Goal: Task Accomplishment & Management: Use online tool/utility

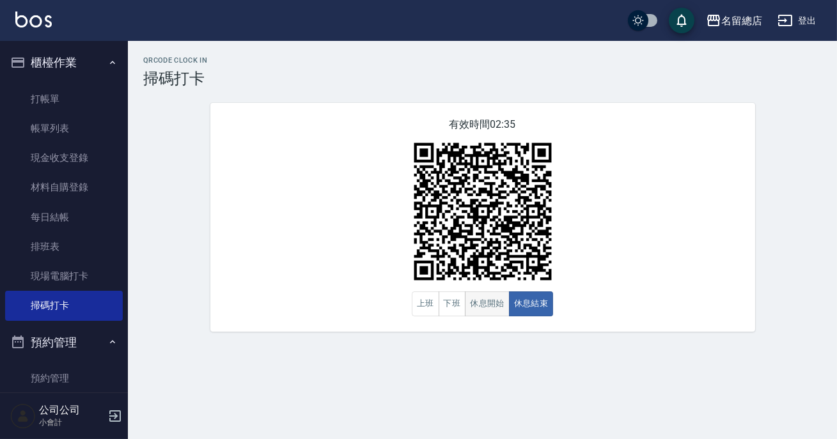
click at [498, 300] on button "休息開始" at bounding box center [487, 303] width 45 height 25
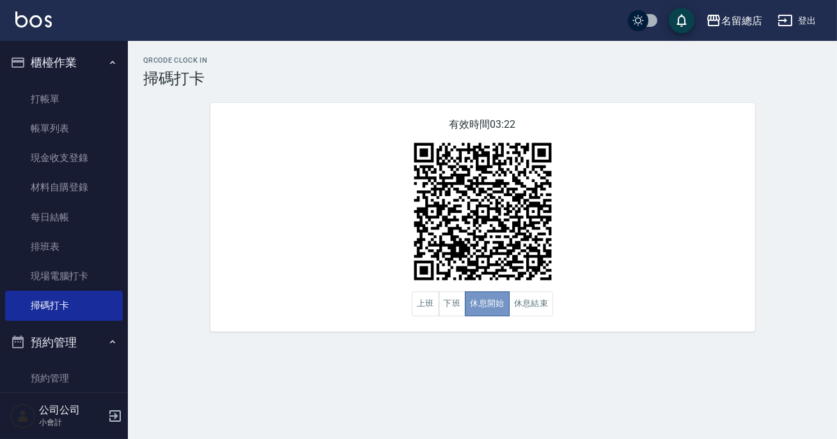
drag, startPoint x: 498, startPoint y: 298, endPoint x: 530, endPoint y: 350, distance: 60.5
click at [520, 334] on div "QRcode Clock In 掃碼打卡 有效時間 03:22 上班 下班 休息開始 休息結束" at bounding box center [482, 194] width 709 height 306
click at [534, 303] on button "休息結束" at bounding box center [531, 303] width 45 height 25
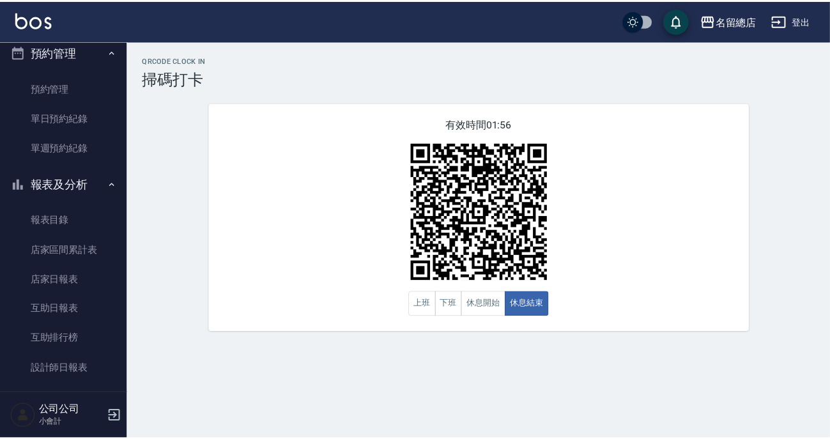
scroll to position [348, 0]
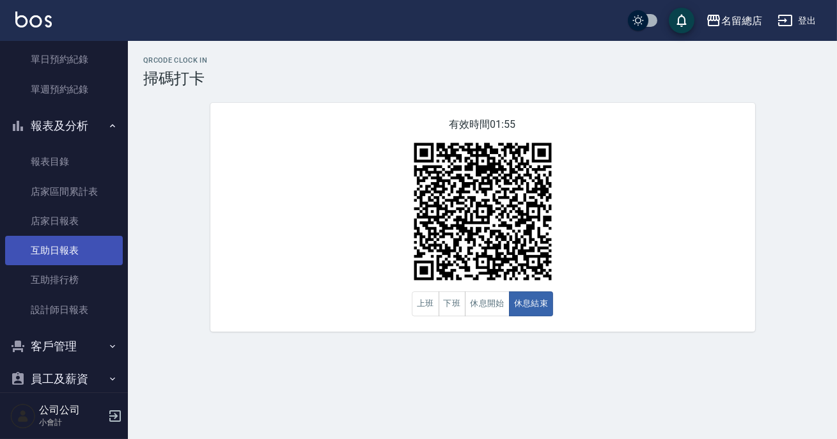
click at [56, 244] on link "互助日報表" at bounding box center [64, 250] width 118 height 29
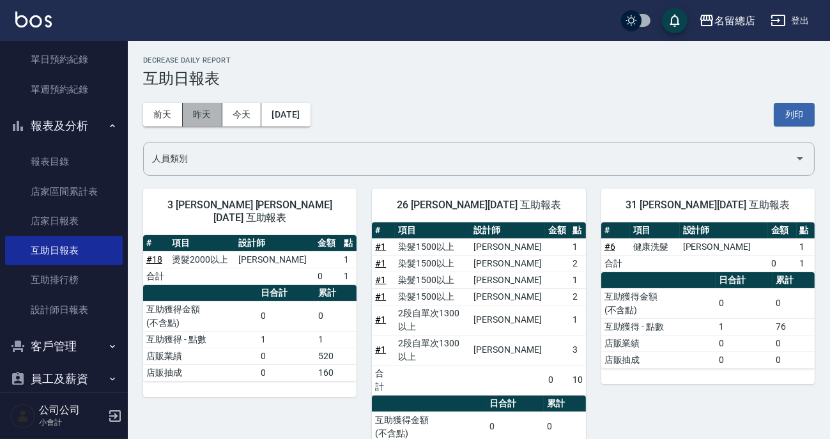
click at [209, 115] on button "昨天" at bounding box center [203, 115] width 40 height 24
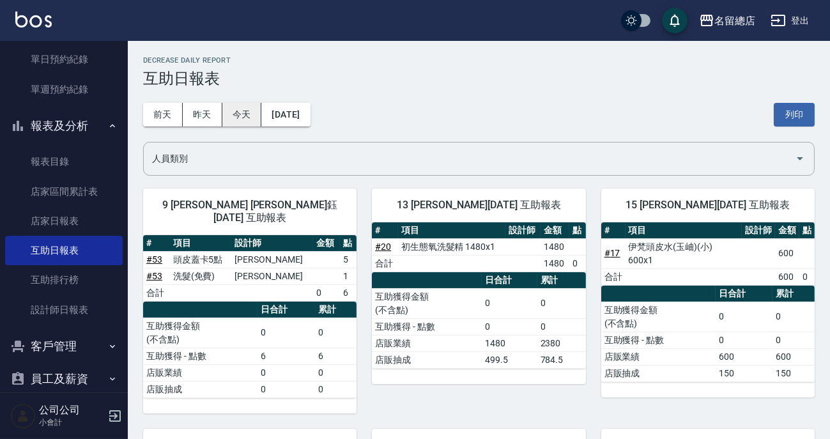
click at [240, 107] on button "今天" at bounding box center [242, 115] width 40 height 24
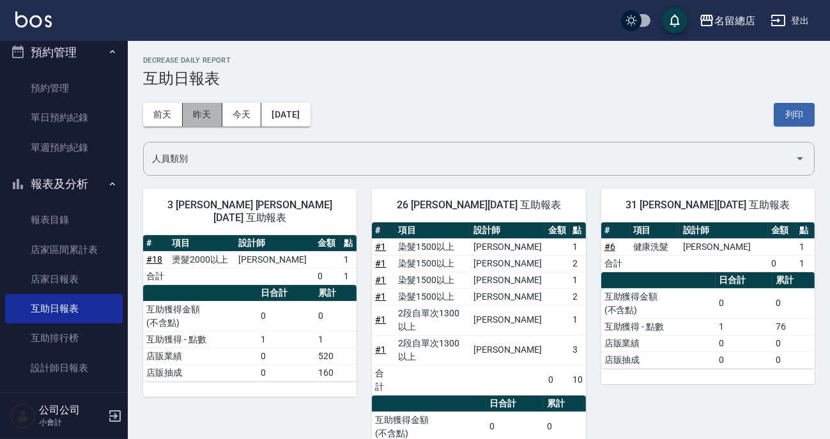
click at [210, 120] on button "昨天" at bounding box center [203, 115] width 40 height 24
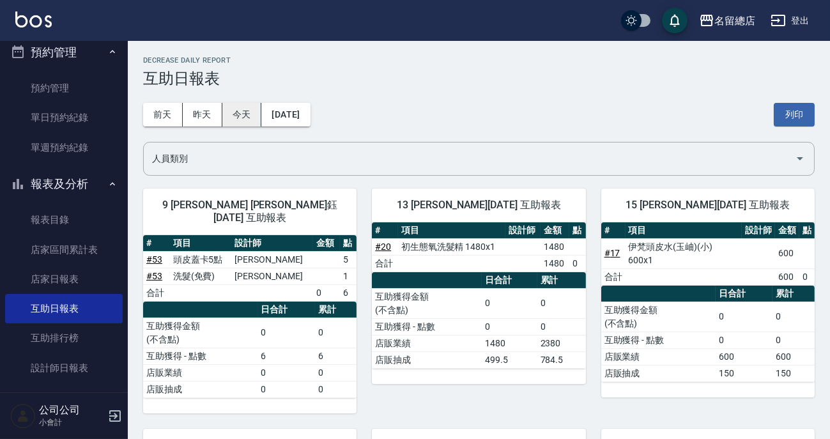
click at [235, 111] on button "今天" at bounding box center [242, 115] width 40 height 24
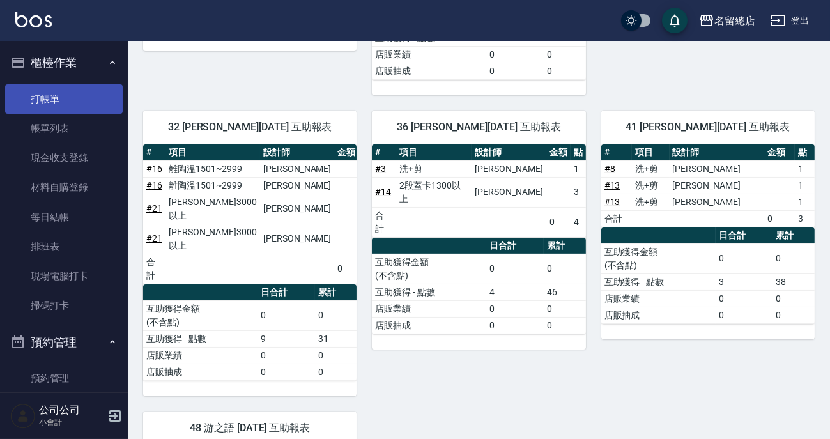
scroll to position [354, 0]
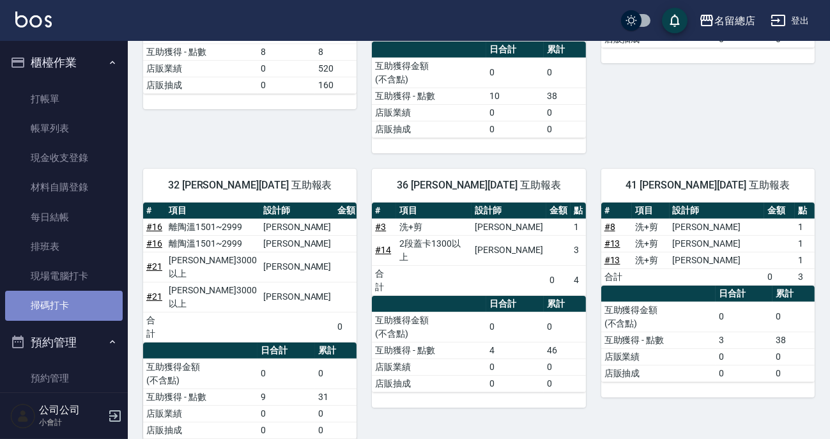
click at [86, 296] on link "掃碼打卡" at bounding box center [64, 305] width 118 height 29
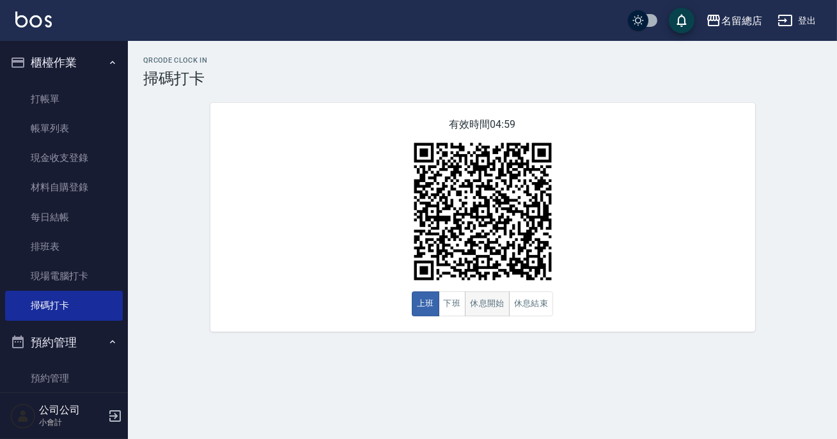
click at [488, 305] on button "休息開始" at bounding box center [487, 303] width 45 height 25
